Goal: Task Accomplishment & Management: Complete application form

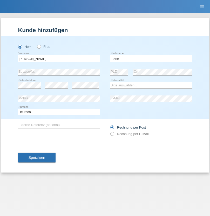
type input "Florin"
select select "RO"
select select "C"
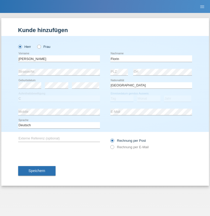
select select "29"
select select "02"
select select "2021"
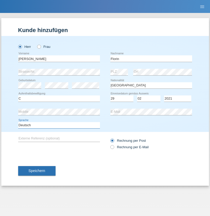
select select "en"
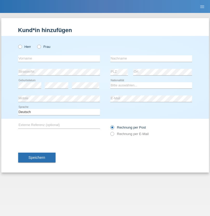
radio input "true"
click at [59, 59] on input "text" at bounding box center [59, 58] width 82 height 6
type input "Ruth"
click at [151, 59] on input "text" at bounding box center [151, 58] width 82 height 6
type input "Krebs"
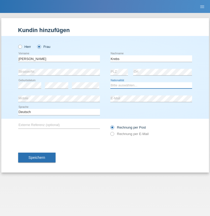
select select "CH"
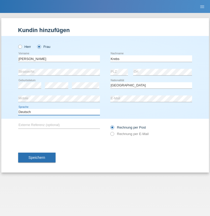
select select "en"
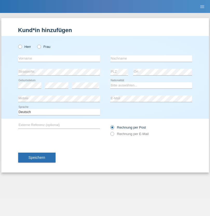
radio input "true"
click at [59, 59] on input "text" at bounding box center [59, 58] width 82 height 6
type input "Qovanaj"
click at [151, 59] on input "text" at bounding box center [151, 58] width 82 height 6
type input "Shaban"
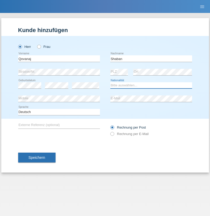
select select "CH"
radio input "true"
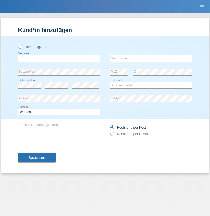
click at [59, 59] on input "text" at bounding box center [59, 58] width 82 height 6
type input "Franquelys"
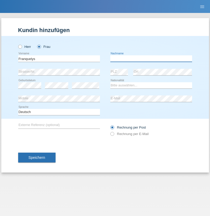
click at [151, 59] on input "text" at bounding box center [151, 58] width 82 height 6
type input "Rodriguez Suriel"
select select "CH"
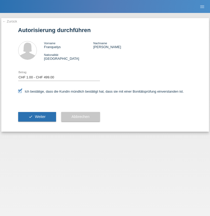
select select "1"
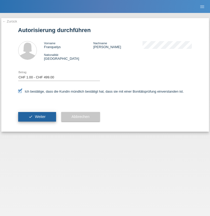
click at [37, 117] on span "Weiter" at bounding box center [40, 117] width 11 height 4
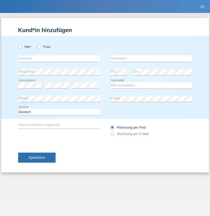
radio input "true"
click at [59, 59] on input "text" at bounding box center [59, 58] width 82 height 6
type input "[PERSON_NAME]"
click at [151, 59] on input "text" at bounding box center [151, 58] width 82 height 6
type input "Luvualu"
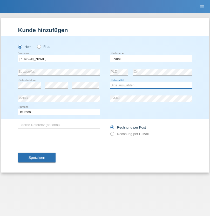
select select "CH"
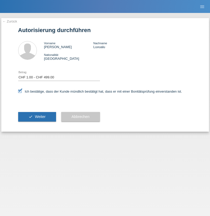
select select "1"
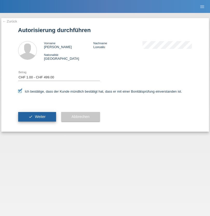
click at [37, 117] on span "Weiter" at bounding box center [40, 117] width 11 height 4
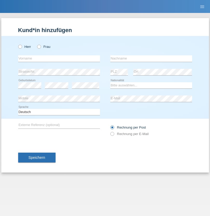
radio input "true"
click at [59, 59] on input "text" at bounding box center [59, 58] width 82 height 6
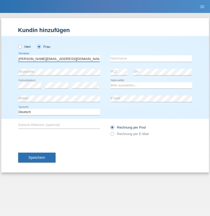
type input "[PERSON_NAME][EMAIL_ADDRESS][DOMAIN_NAME]"
click at [151, 59] on input "text" at bounding box center [151, 58] width 82 height 6
type input "Hylaj"
select select "CH"
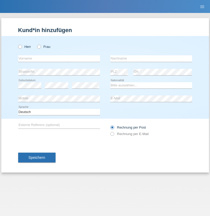
radio input "true"
click at [59, 59] on input "text" at bounding box center [59, 58] width 82 height 6
type input "luka"
click at [151, 59] on input "text" at bounding box center [151, 58] width 82 height 6
type input "kocic"
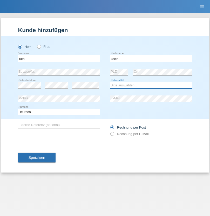
select select "RS"
select select "C"
select select "21"
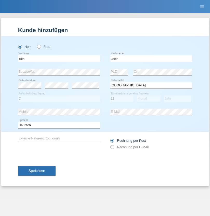
select select "04"
select select "1999"
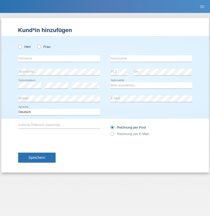
radio input "true"
click at [59, 59] on input "text" at bounding box center [59, 58] width 82 height 6
type input "Marian"
click at [151, 59] on input "text" at bounding box center [151, 58] width 82 height 6
type input "Matusa"
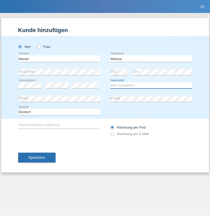
select select "RO"
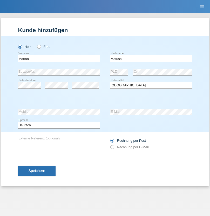
select select "C"
select select "01"
select select "06"
select select "2016"
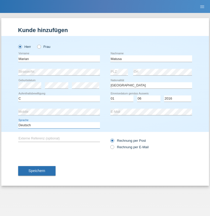
select select "en"
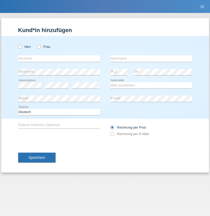
radio input "true"
click at [59, 59] on input "text" at bounding box center [59, 58] width 82 height 6
type input "Marco"
click at [151, 59] on input "text" at bounding box center [151, 58] width 82 height 6
type input "Weinlein"
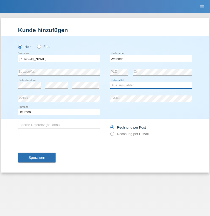
select select "CH"
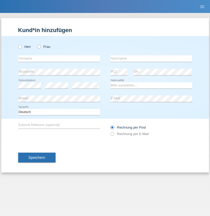
radio input "true"
click at [59, 59] on input "text" at bounding box center [59, 58] width 82 height 6
type input "Jashari lmeri"
click at [151, 59] on input "text" at bounding box center [151, 58] width 82 height 6
type input "Rabije"
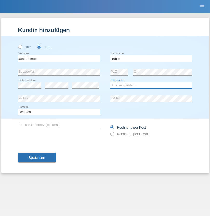
select select "CH"
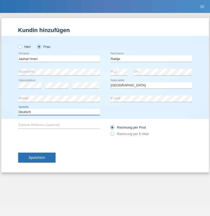
select select "en"
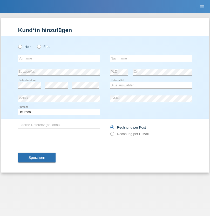
radio input "true"
click at [59, 59] on input "text" at bounding box center [59, 58] width 82 height 6
type input "firat"
click at [151, 59] on input "text" at bounding box center [151, 58] width 82 height 6
type input "kara"
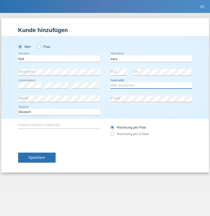
select select "CH"
radio input "true"
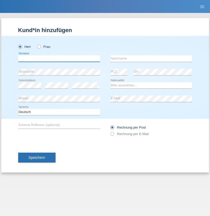
click at [59, 59] on input "text" at bounding box center [59, 58] width 82 height 6
type input "Gigov"
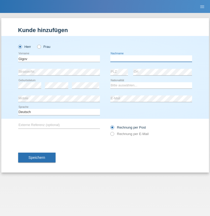
click at [151, 59] on input "text" at bounding box center [151, 58] width 82 height 6
type input "Zhan"
select select "BG"
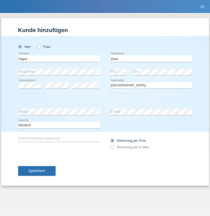
select select "C"
select select "23"
select select "10"
select select "2021"
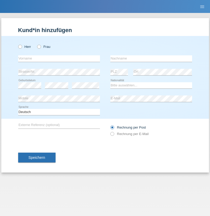
radio input "true"
click at [59, 59] on input "text" at bounding box center [59, 58] width 82 height 6
type input "Amand"
click at [151, 59] on input "text" at bounding box center [151, 58] width 82 height 6
type input "Pires"
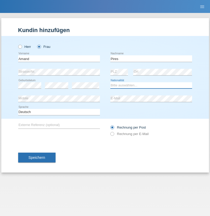
select select "CH"
radio input "true"
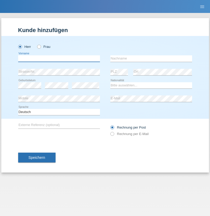
click at [59, 59] on input "text" at bounding box center [59, 58] width 82 height 6
type input "Anwar"
click at [151, 59] on input "text" at bounding box center [151, 58] width 82 height 6
type input "Saidi"
select select "CH"
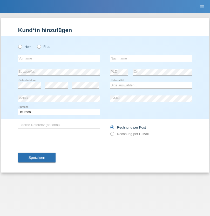
radio input "true"
click at [59, 59] on input "text" at bounding box center [59, 58] width 82 height 6
type input "Matusa"
click at [151, 59] on input "text" at bounding box center [151, 58] width 82 height 6
type input "[PERSON_NAME]"
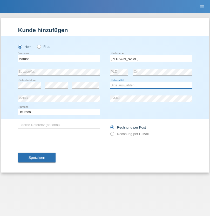
select select "OM"
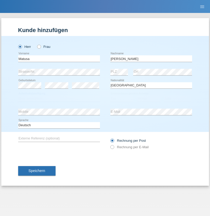
select select "C"
select select "01"
select select "06"
select select "2016"
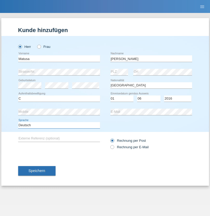
select select "en"
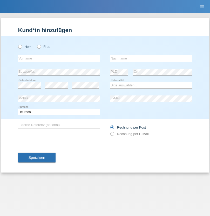
radio input "true"
click at [59, 59] on input "text" at bounding box center [59, 58] width 82 height 6
type input "[PERSON_NAME]"
click at [151, 59] on input "text" at bounding box center [151, 58] width 82 height 6
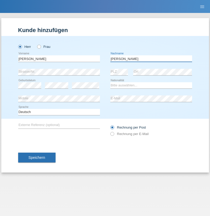
type input "[PERSON_NAME]"
select select "PT"
select select "C"
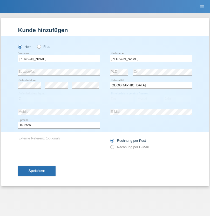
select select "23"
select select "08"
select select "2021"
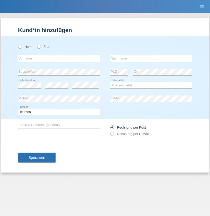
radio input "true"
click at [59, 59] on input "text" at bounding box center [59, 58] width 82 height 6
type input "Luca"
click at [151, 59] on input "text" at bounding box center [151, 58] width 82 height 6
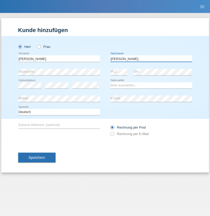
type input "Meier"
select select "CH"
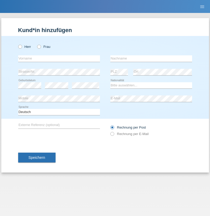
radio input "true"
click at [59, 59] on input "text" at bounding box center [59, 58] width 82 height 6
type input "Szilvia"
click at [151, 59] on input "text" at bounding box center [151, 58] width 82 height 6
type input "Olakh"
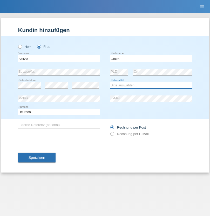
select select "UA"
select select "C"
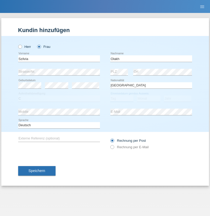
select select "15"
select select "09"
select select "2021"
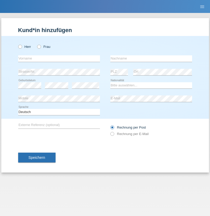
radio input "true"
click at [59, 59] on input "text" at bounding box center [59, 58] width 82 height 6
type input "Asrit"
click at [151, 59] on input "text" at bounding box center [151, 58] width 82 height 6
type input "Kupa"
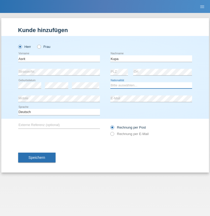
select select "MK"
select select "C"
select select "27"
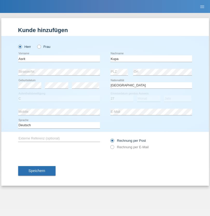
select select "05"
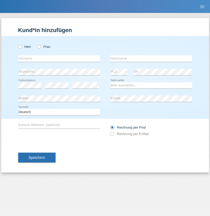
radio input "true"
click at [59, 59] on input "text" at bounding box center [59, 58] width 82 height 6
type input "Ibrahim"
click at [151, 59] on input "text" at bounding box center [151, 58] width 82 height 6
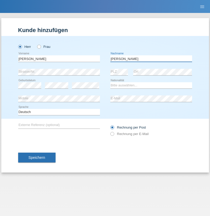
type input "Abbas"
select select "SY"
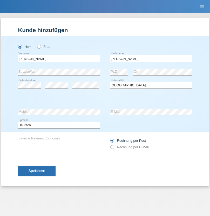
select select "C"
select select "15"
select select "09"
select select "2021"
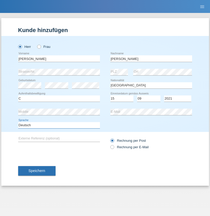
select select "en"
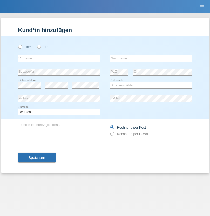
radio input "true"
select select "CH"
radio input "true"
click at [59, 59] on input "text" at bounding box center [59, 58] width 82 height 6
type input "[PERSON_NAME]"
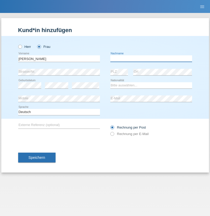
click at [151, 59] on input "text" at bounding box center [151, 58] width 82 height 6
type input "Bacic"
select select "CH"
